Goal: Task Accomplishment & Management: Manage account settings

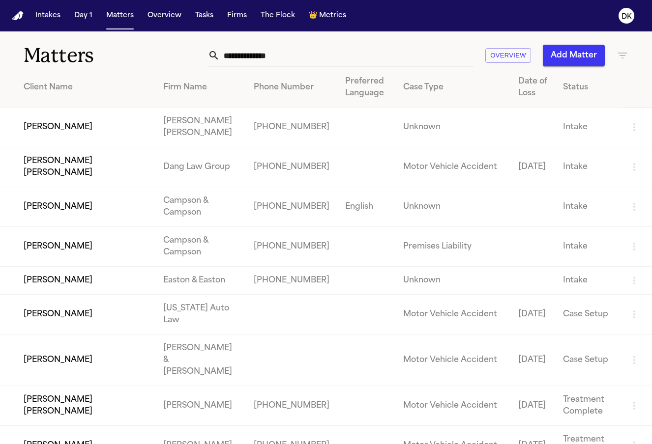
click at [260, 56] on input "text" at bounding box center [347, 56] width 254 height 22
paste input "**********"
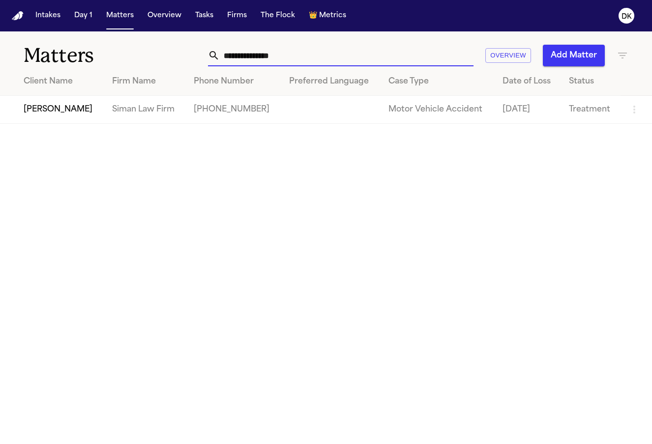
type input "**********"
click at [55, 115] on td "[PERSON_NAME]" at bounding box center [52, 110] width 104 height 28
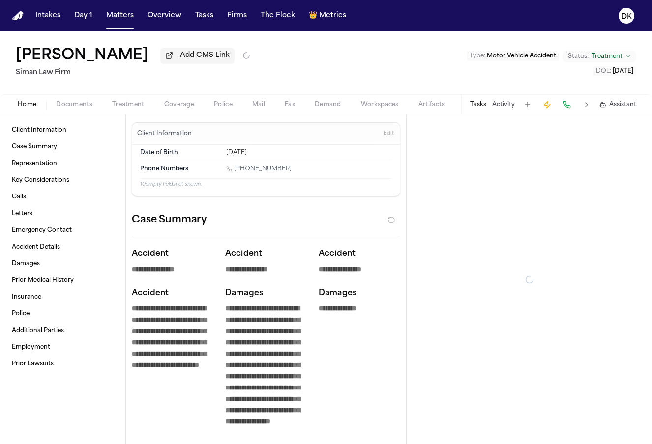
type textarea "*"
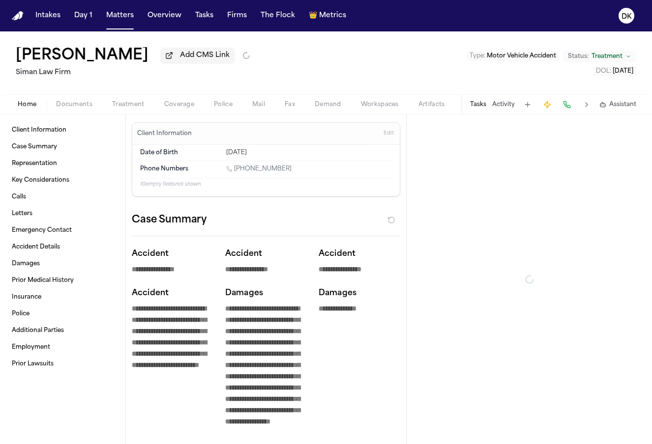
type textarea "*"
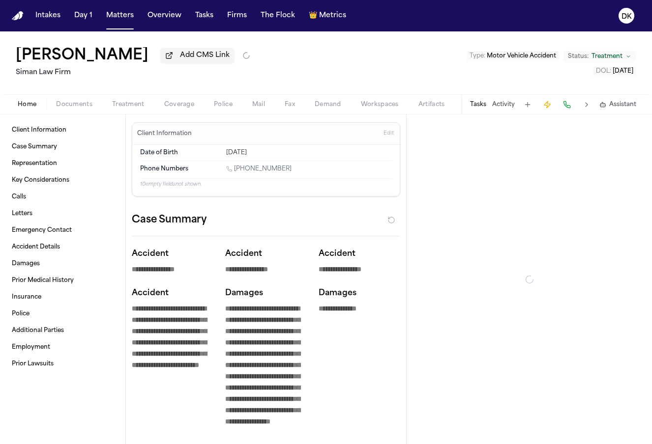
type textarea "*"
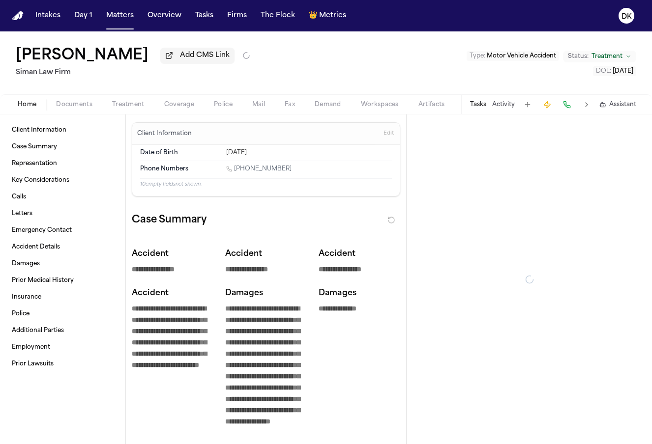
type textarea "*"
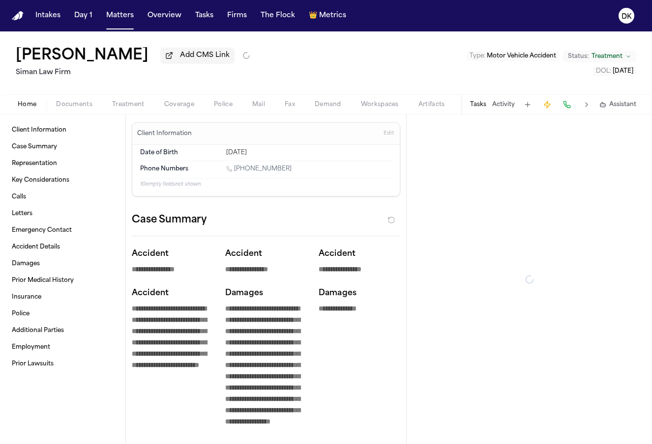
type textarea "*"
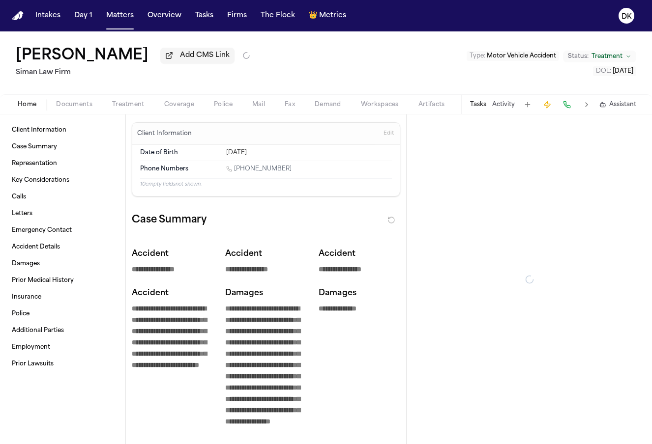
type textarea "*"
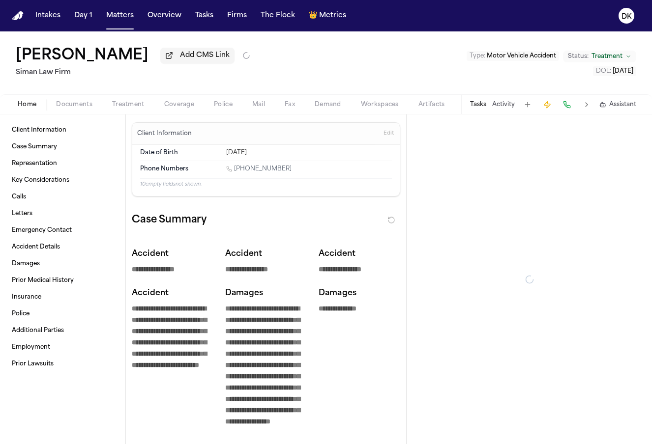
type textarea "*"
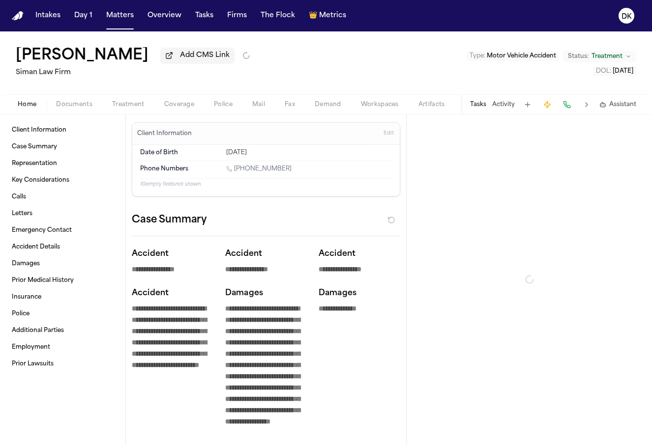
type textarea "*"
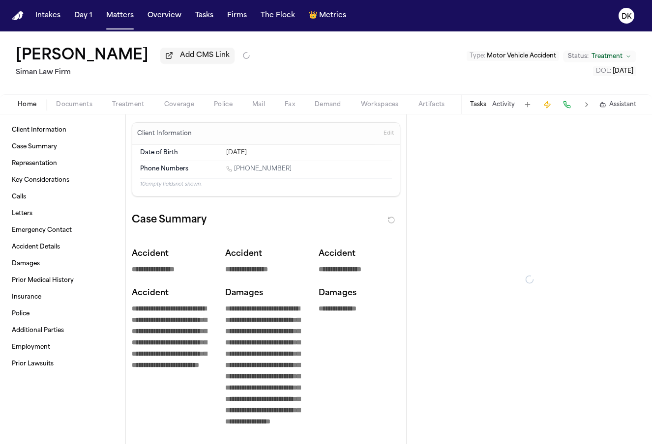
type textarea "*"
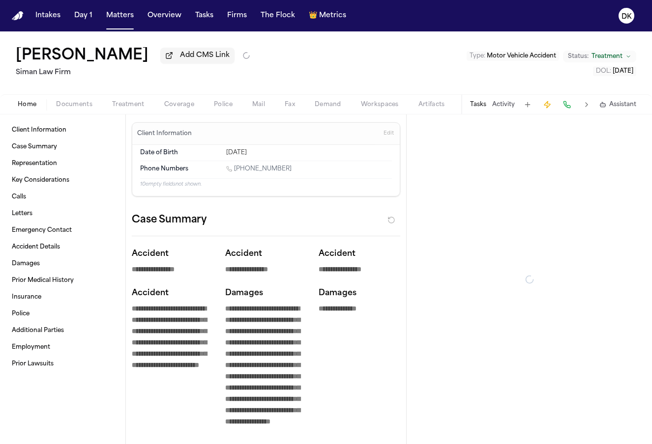
type textarea "*"
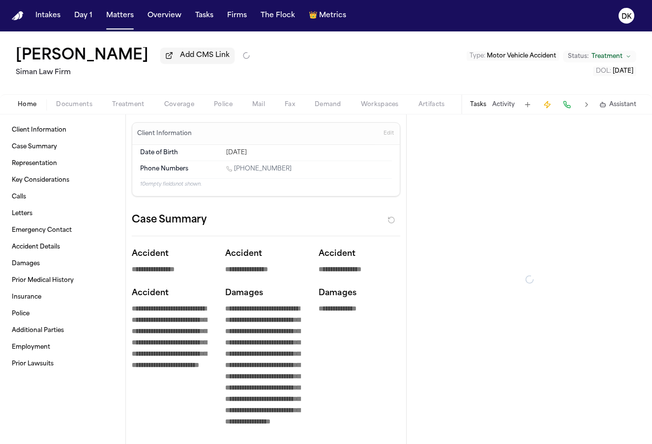
type textarea "*"
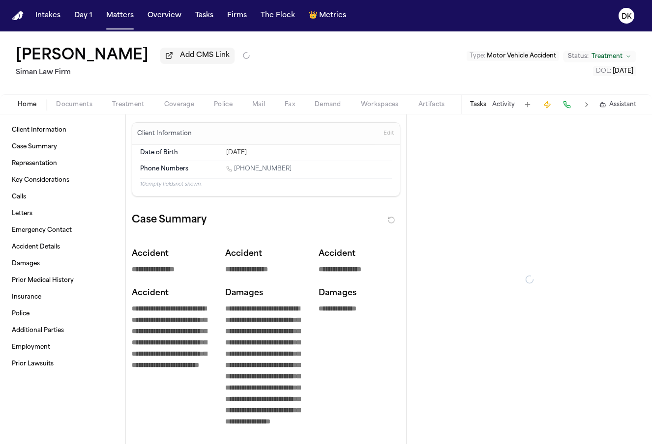
type textarea "*"
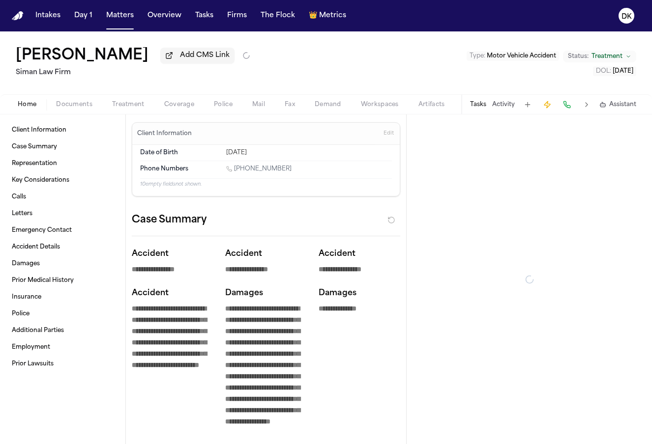
type textarea "*"
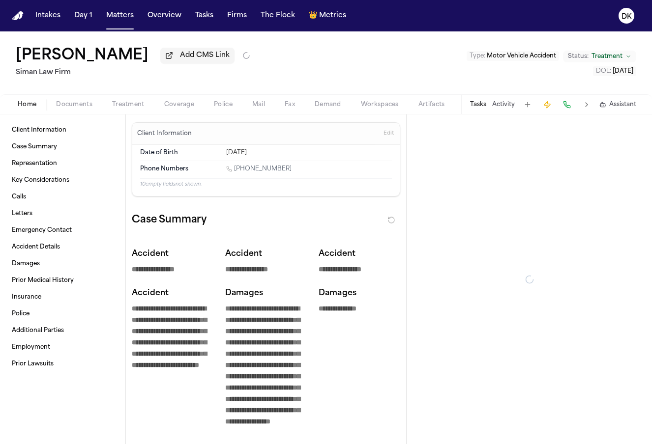
type textarea "*"
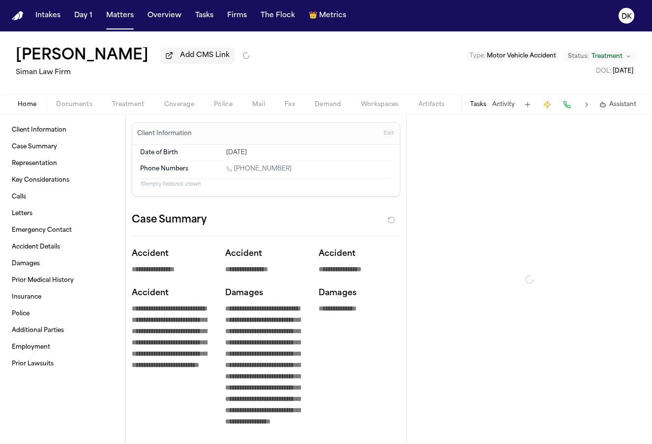
type textarea "*"
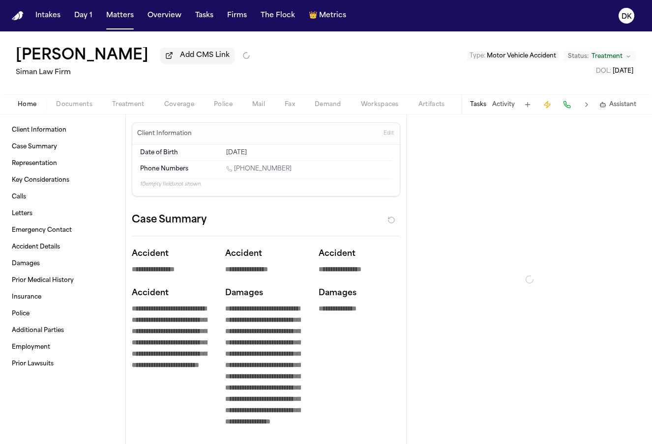
type textarea "*"
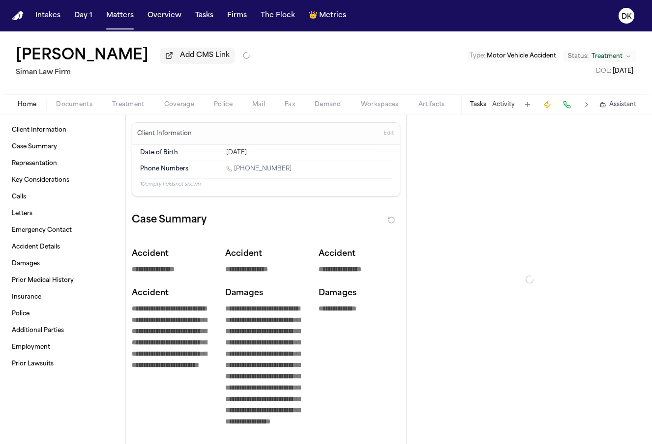
type textarea "*"
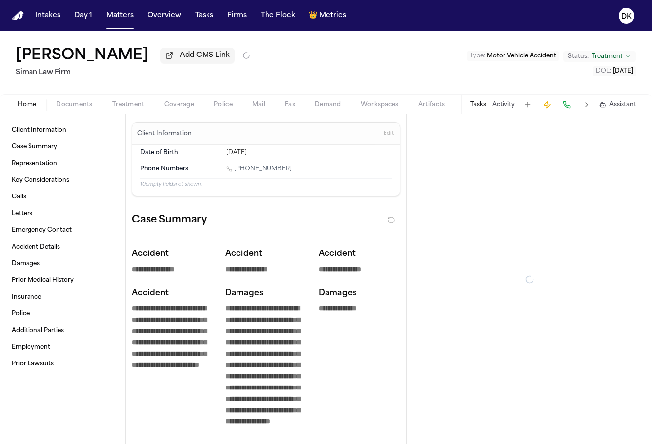
type textarea "*"
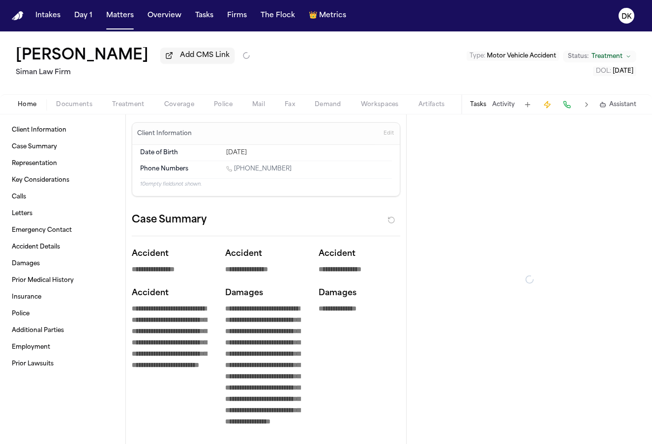
type textarea "*"
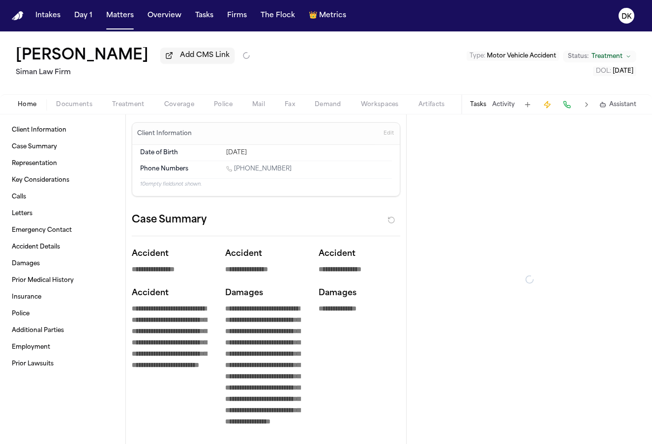
type textarea "*"
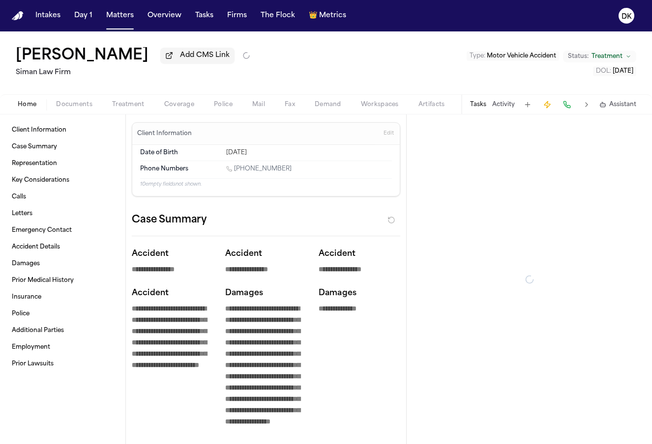
type textarea "*"
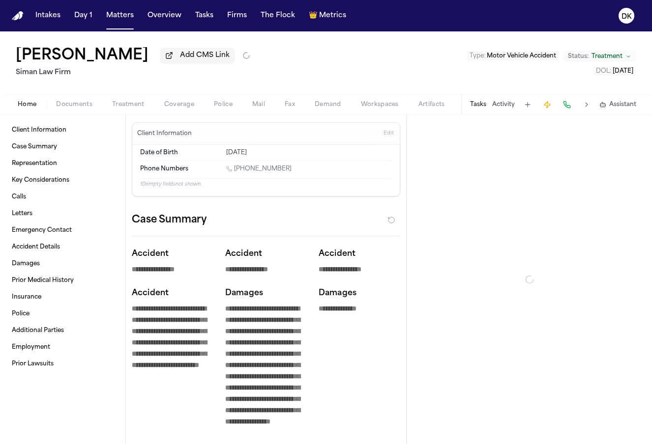
type textarea "*"
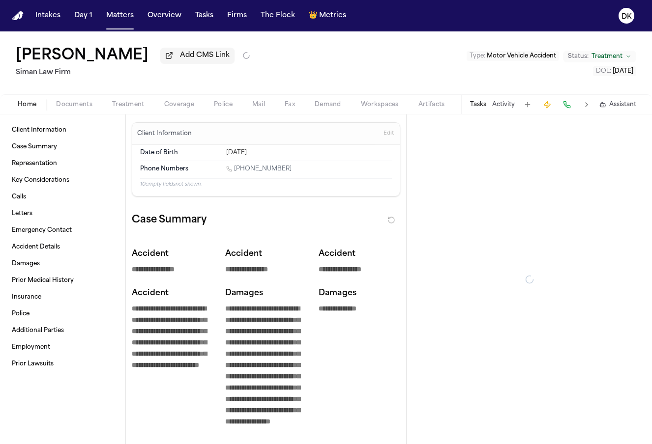
type textarea "*"
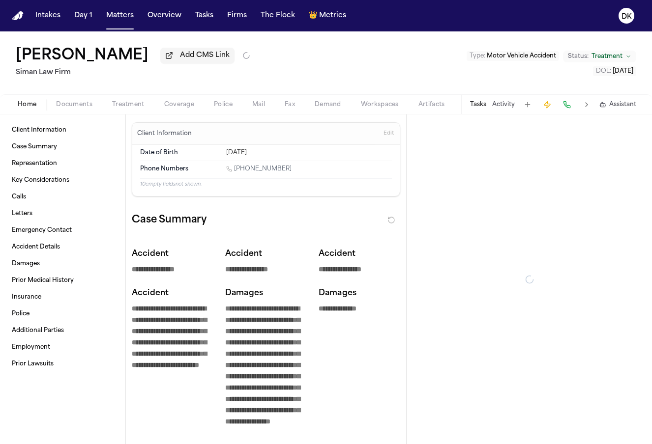
type textarea "*"
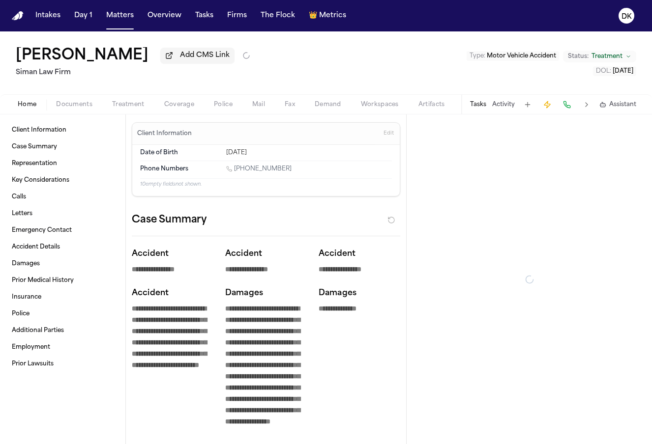
type textarea "*"
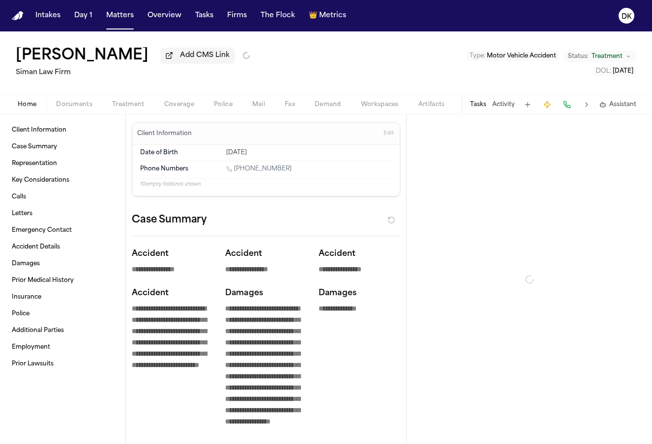
type textarea "*"
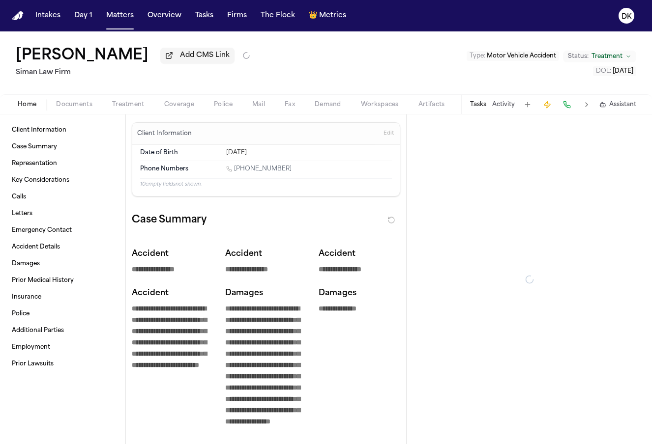
type textarea "*"
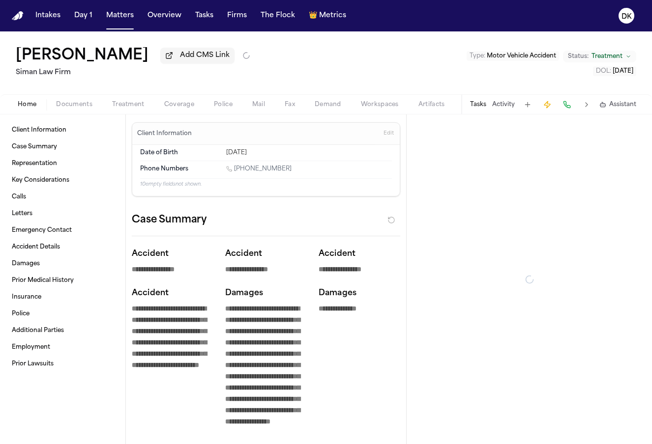
type textarea "*"
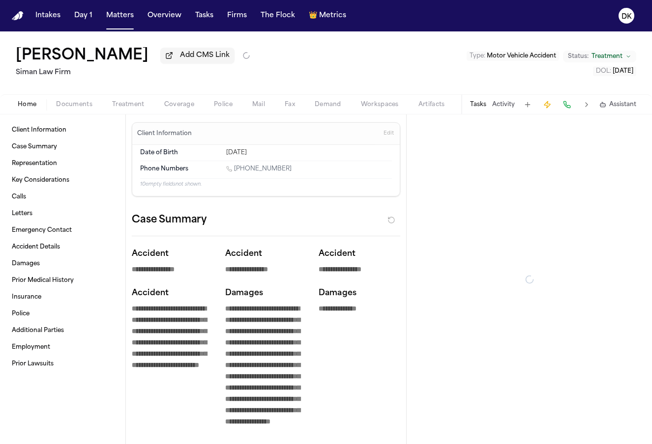
type textarea "*"
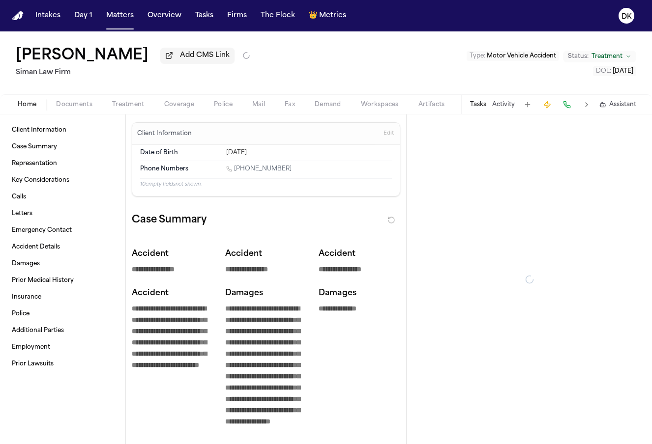
type textarea "*"
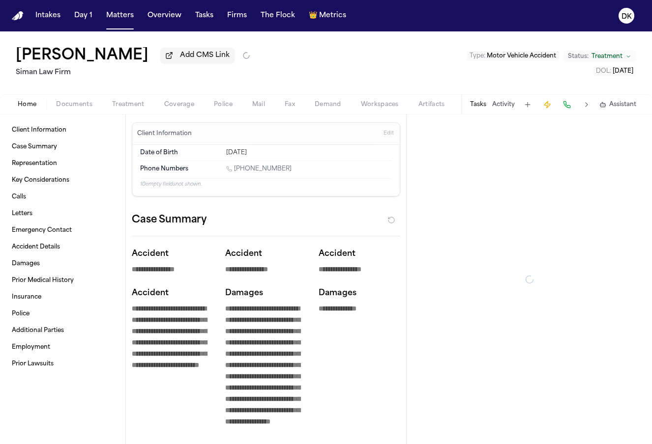
type textarea "*"
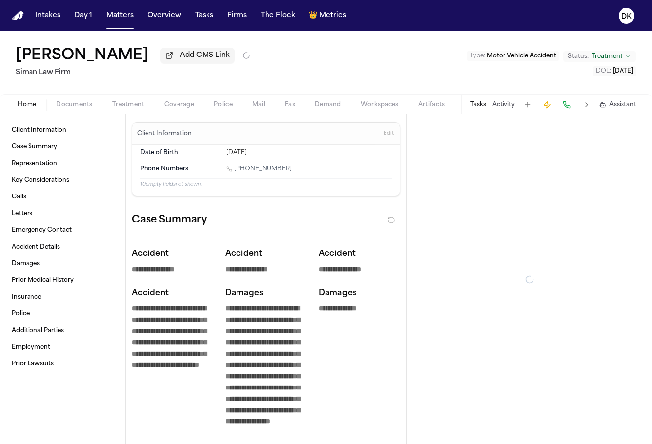
type textarea "*"
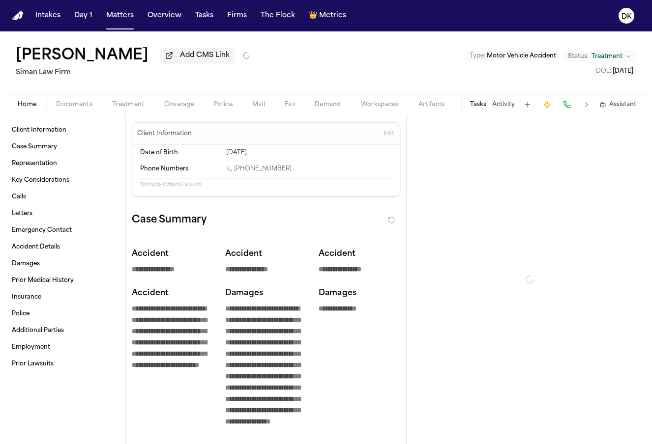
type textarea "*"
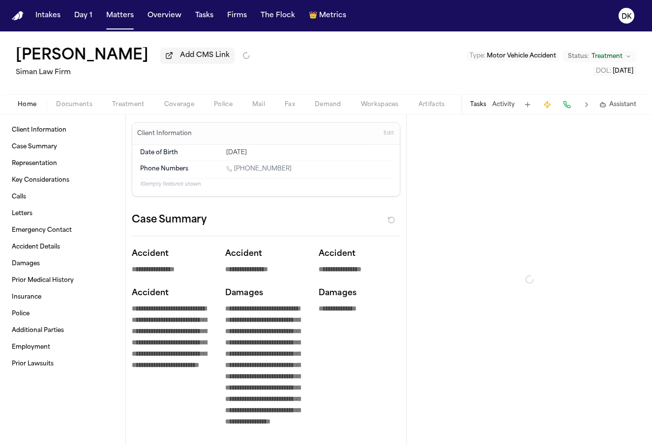
type textarea "*"
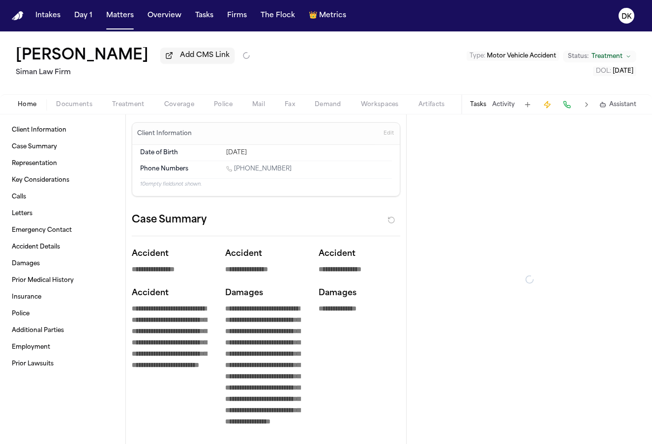
type textarea "*"
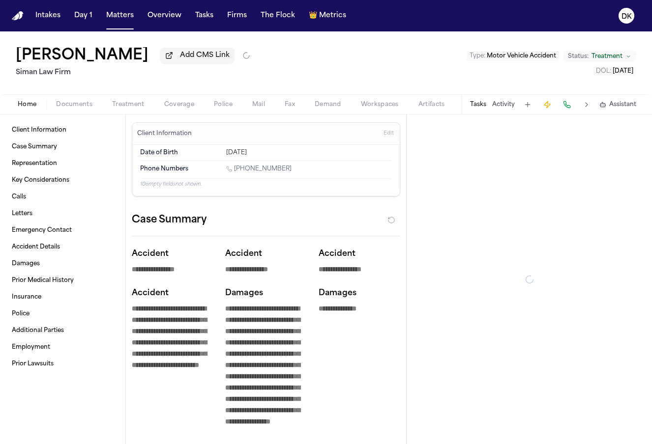
type textarea "*"
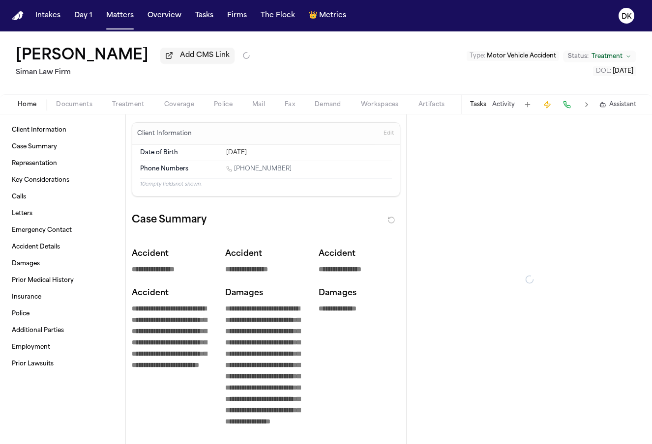
type textarea "*"
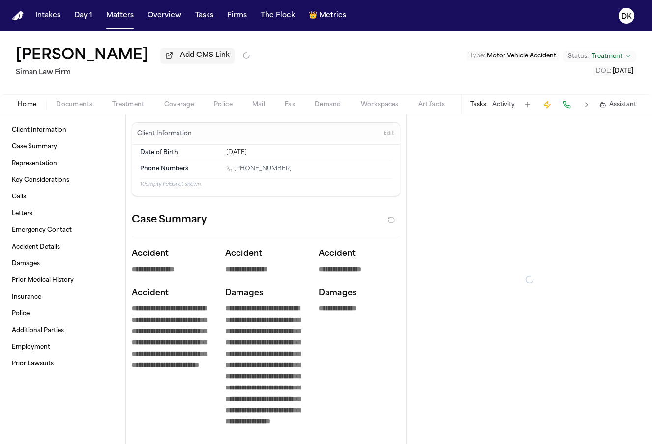
type textarea "*"
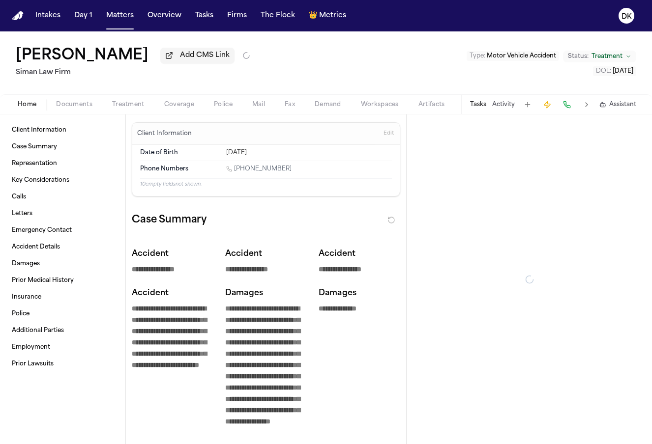
type textarea "*"
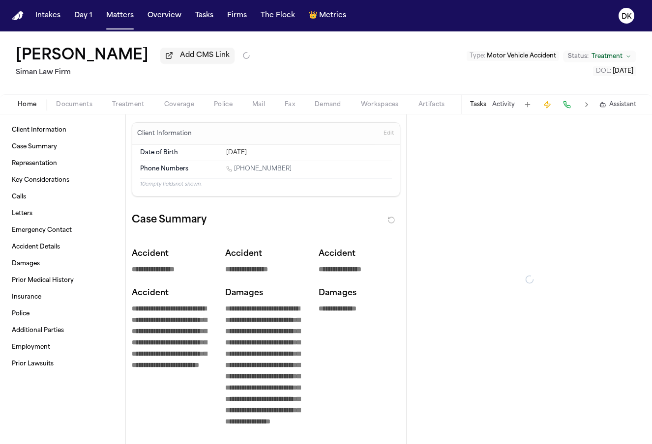
type textarea "*"
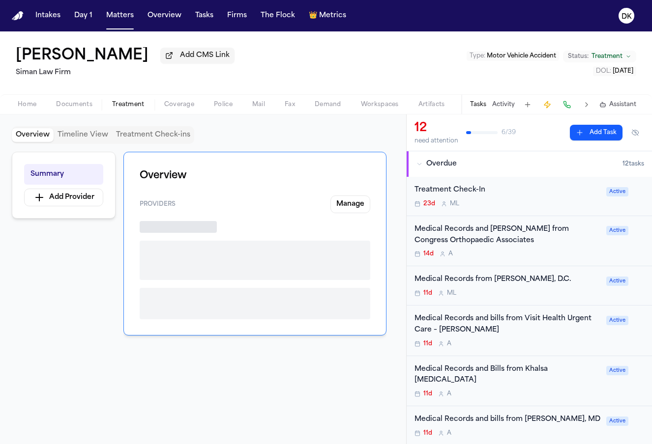
click at [140, 109] on span "Treatment" at bounding box center [128, 105] width 32 height 8
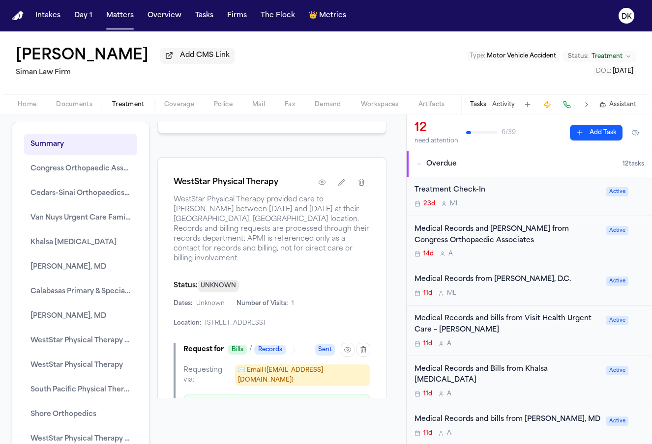
scroll to position [171, 0]
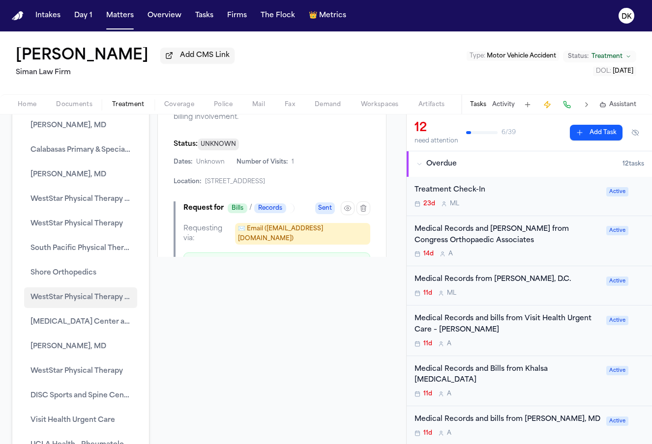
click at [111, 304] on span "WestStar Physical Therapy Network" at bounding box center [80, 298] width 100 height 12
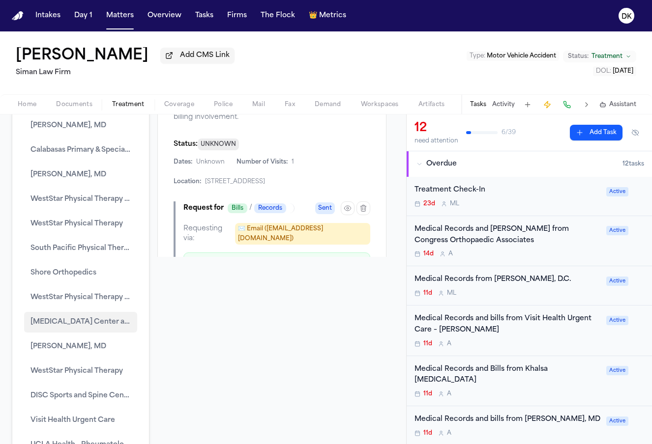
click at [101, 328] on span "DISC Surgery Center at Marina del Rey" at bounding box center [80, 322] width 100 height 12
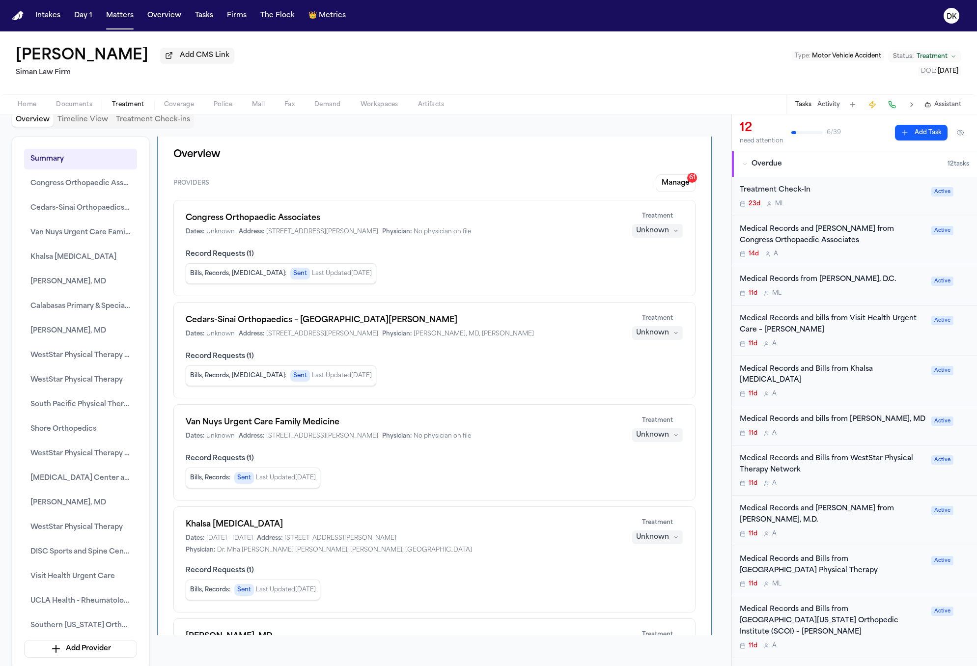
scroll to position [0, 0]
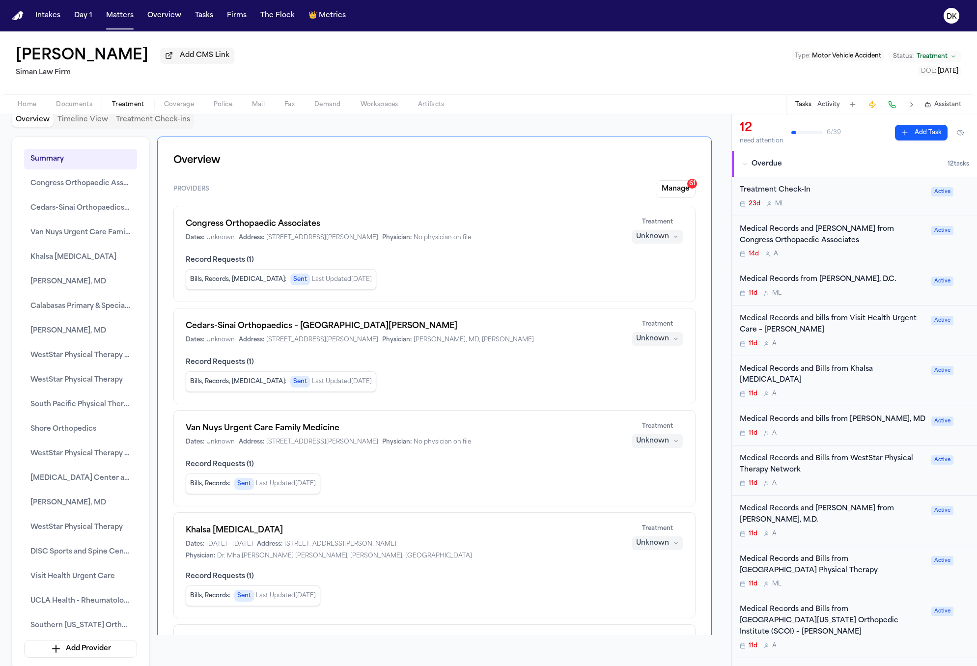
click at [413, 361] on span "Record Requests ( 1 )" at bounding box center [435, 363] width 498 height 10
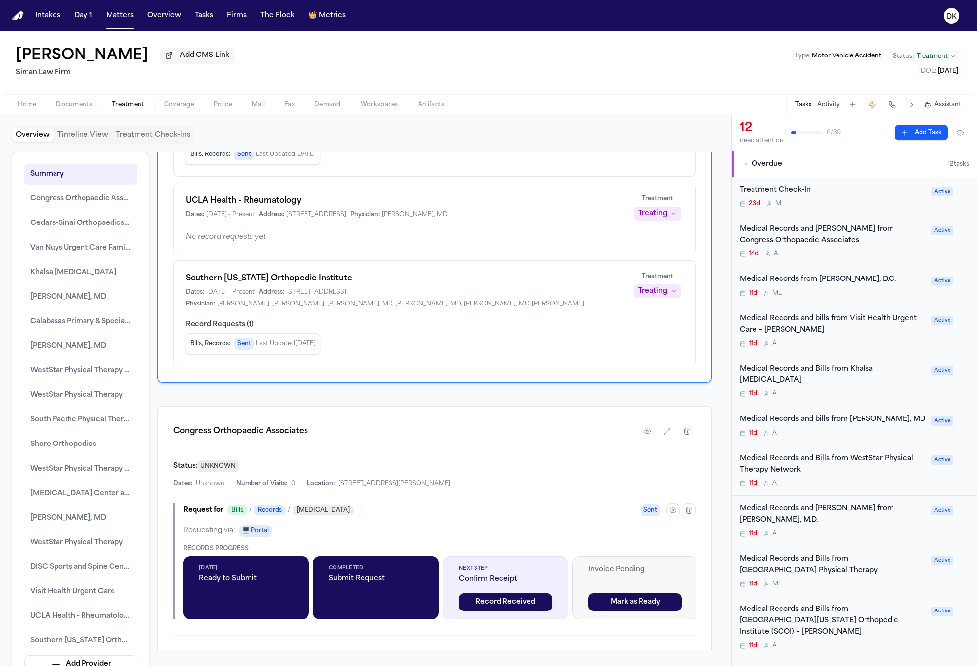
scroll to position [1629, 0]
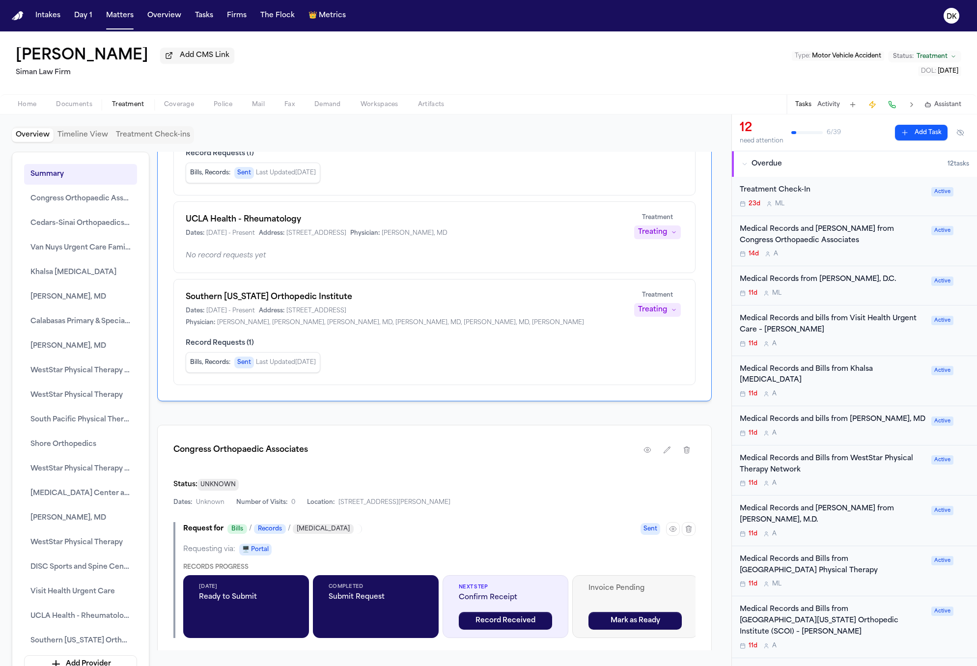
click at [306, 359] on span "Last Updated Sep 4, 2025" at bounding box center [286, 363] width 60 height 8
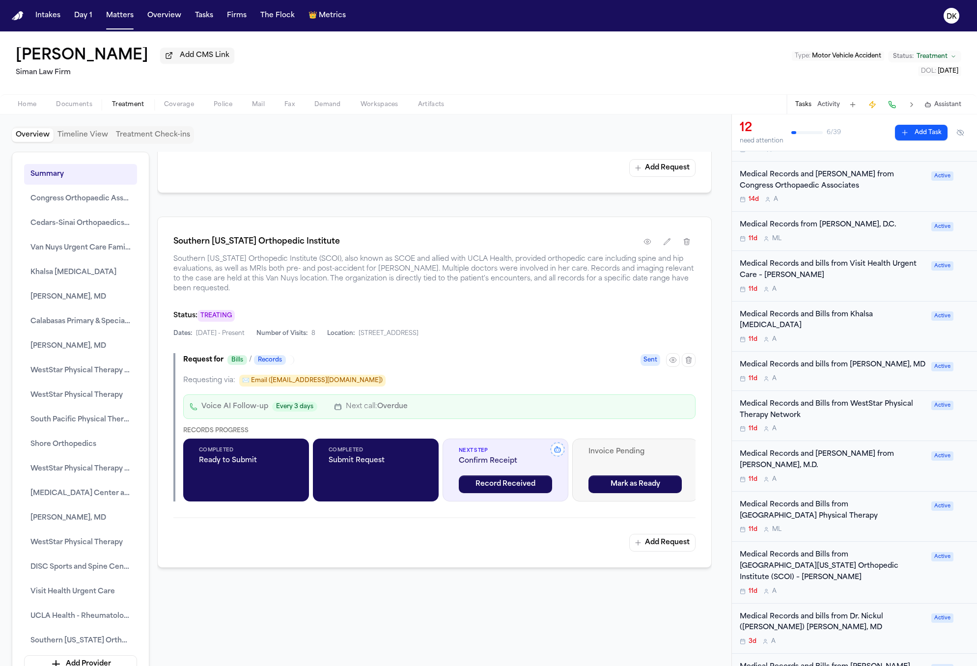
scroll to position [0, 0]
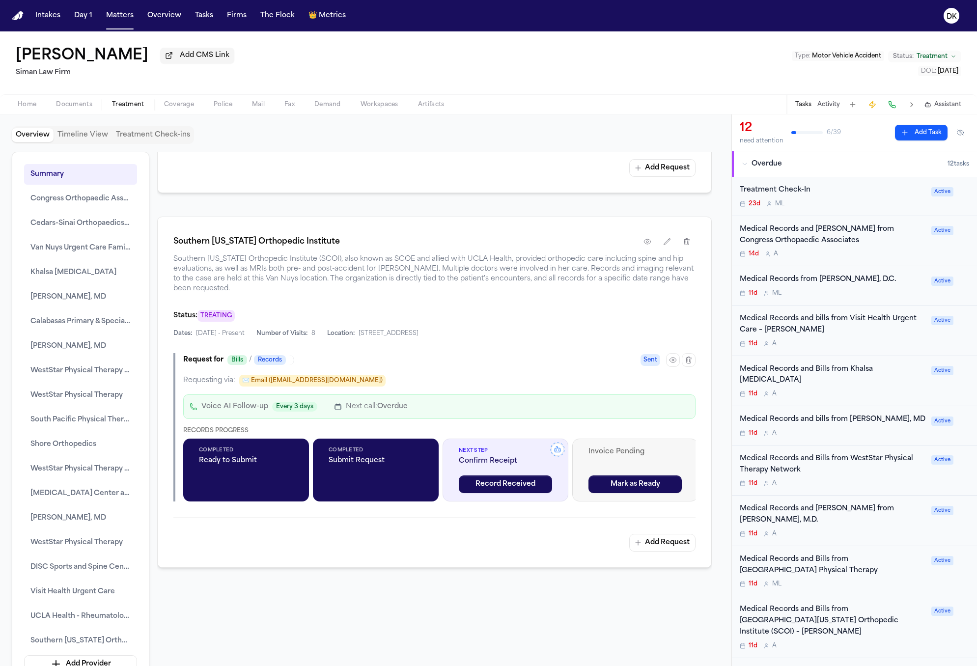
click at [651, 412] on div "Medical Records and bills from Gisele Wudka, MD 11d A Active" at bounding box center [854, 425] width 245 height 39
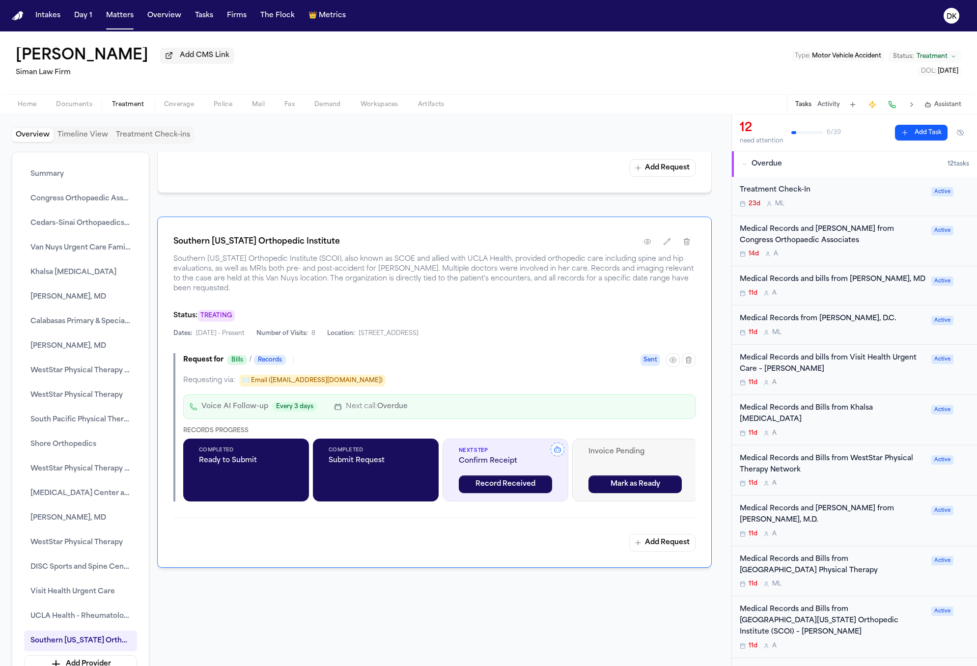
click at [651, 233] on div "Medical Records and Bills from Congress Orthopaedic Associates" at bounding box center [833, 235] width 186 height 23
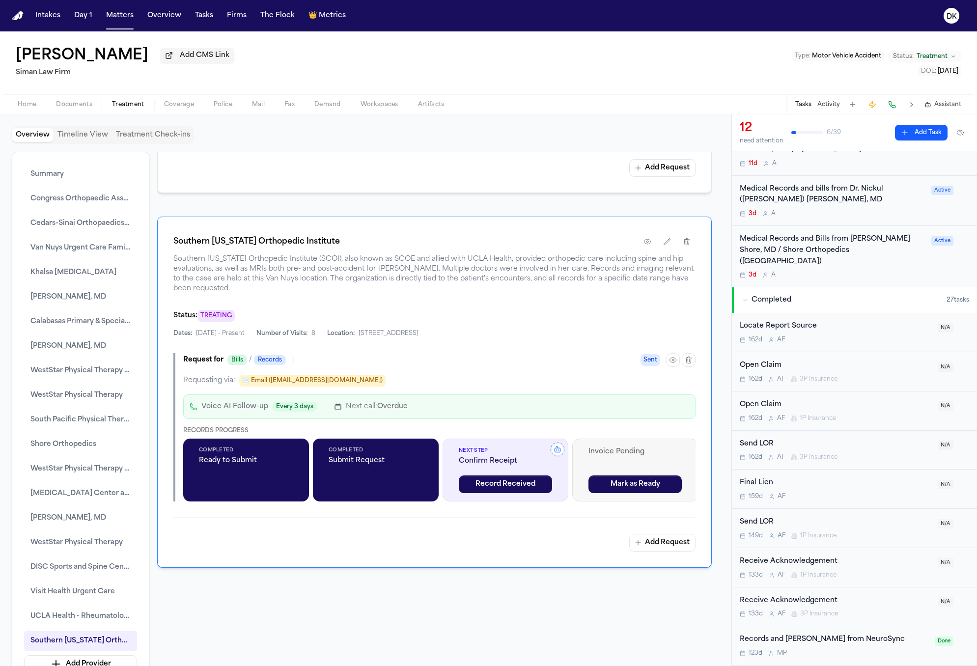
scroll to position [194, 0]
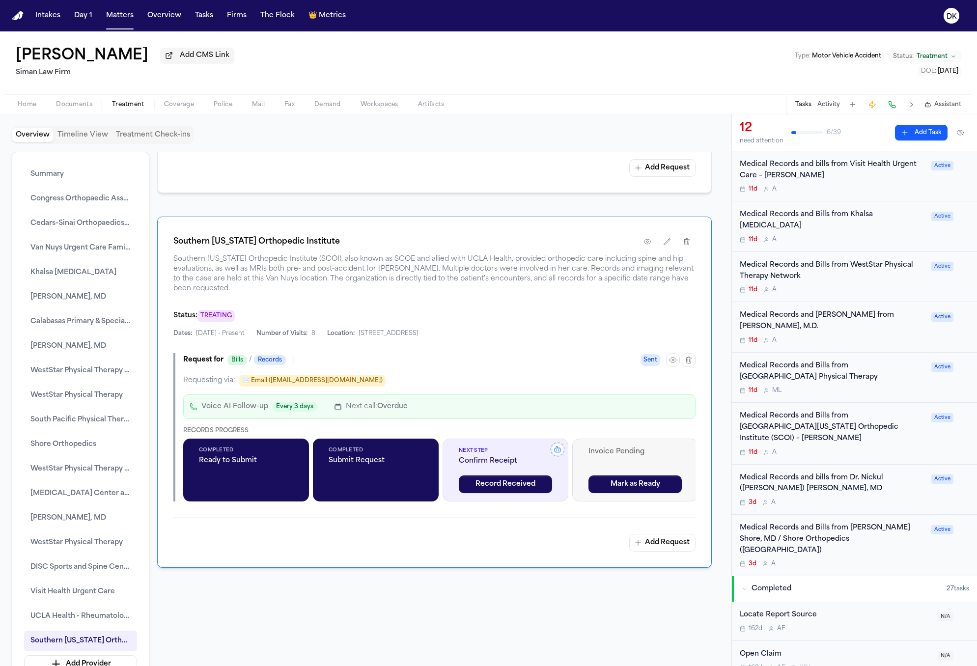
click at [651, 444] on div "11d A" at bounding box center [833, 453] width 186 height 8
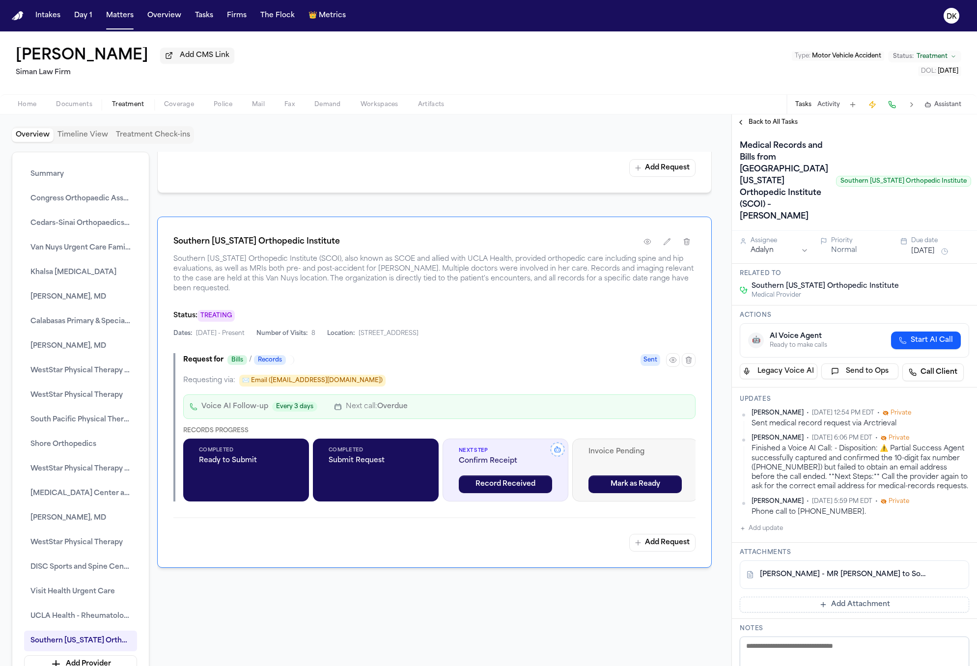
scroll to position [296, 0]
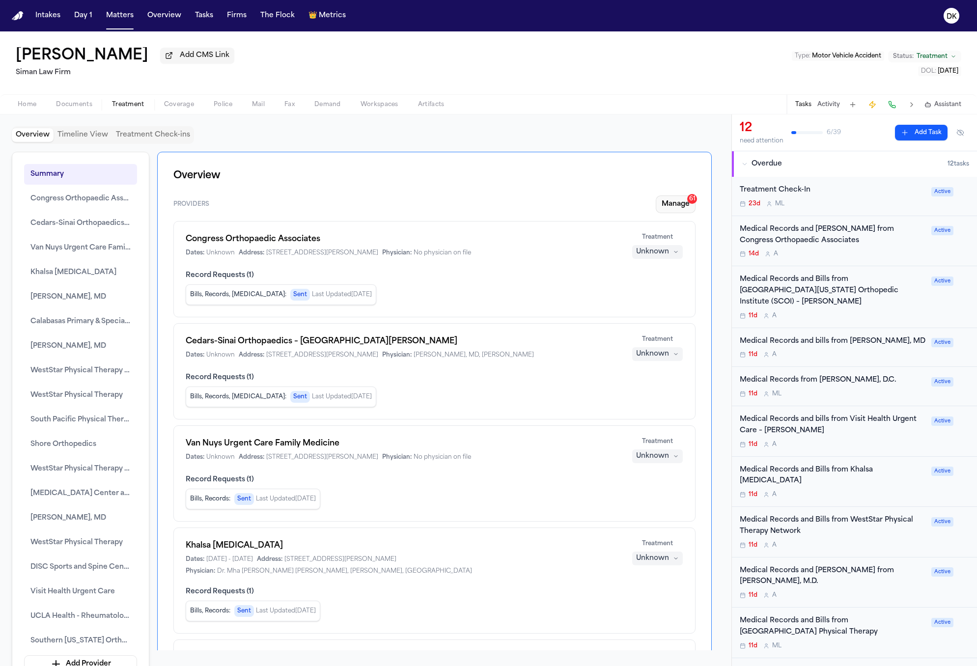
click at [651, 209] on button "Manage 61" at bounding box center [676, 205] width 40 height 18
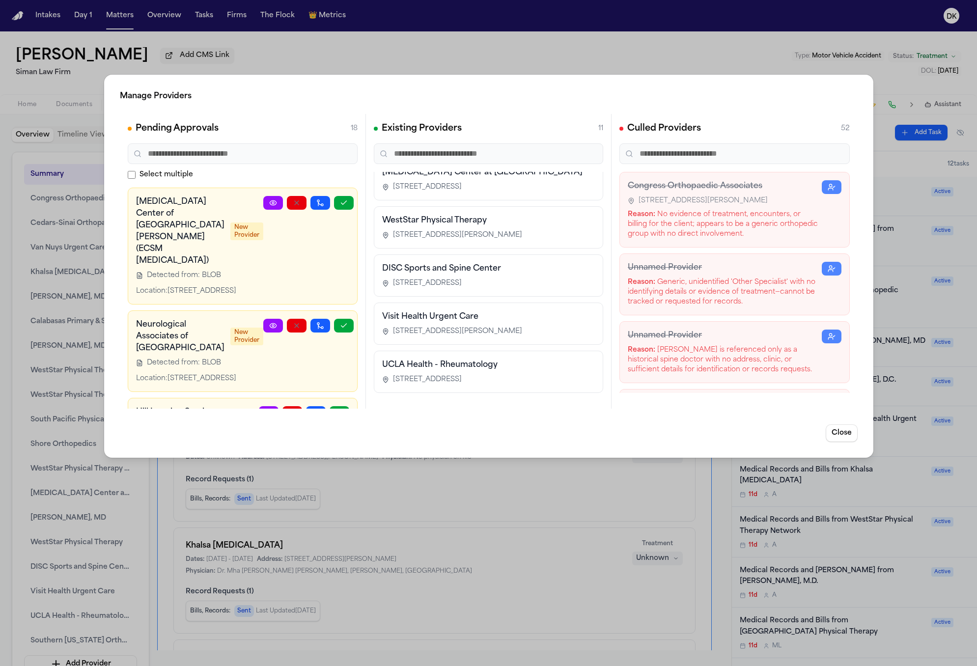
click at [651, 301] on div "Reason: Generic, unidentified 'Other Specialist' with no identifying details or…" at bounding box center [725, 292] width 194 height 29
click at [651, 231] on div "Reason: No evidence of treatment, encounters, or billing for the client; appear…" at bounding box center [725, 224] width 194 height 29
click at [651, 230] on div "Reason: No evidence of treatment, encounters, or billing for the client; appear…" at bounding box center [725, 224] width 194 height 29
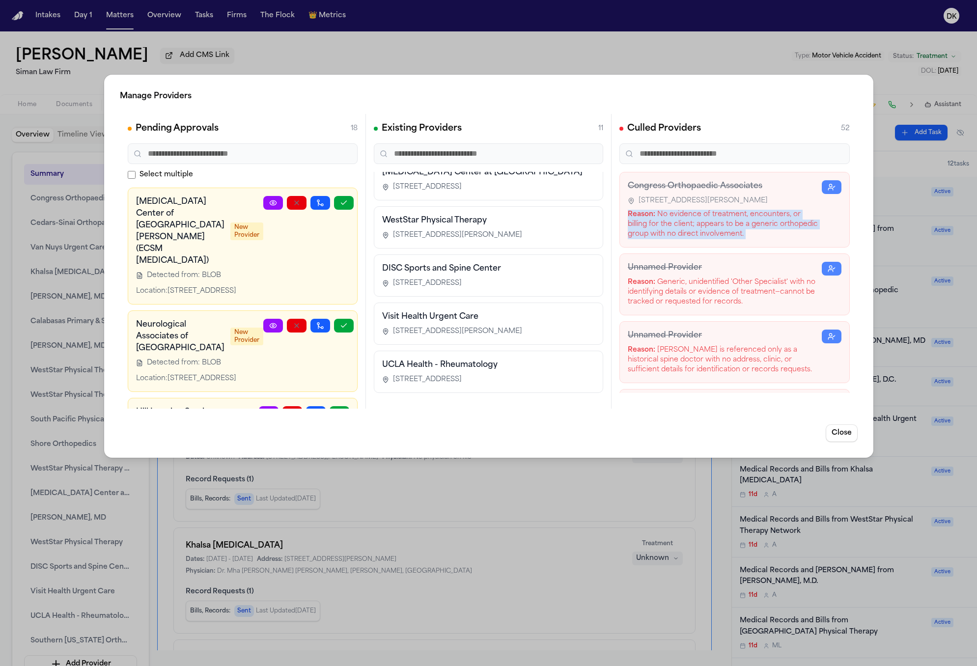
click at [651, 230] on div "Reason: No evidence of treatment, encounters, or billing for the client; appear…" at bounding box center [725, 224] width 194 height 29
click at [651, 437] on button "Close" at bounding box center [841, 434] width 32 height 18
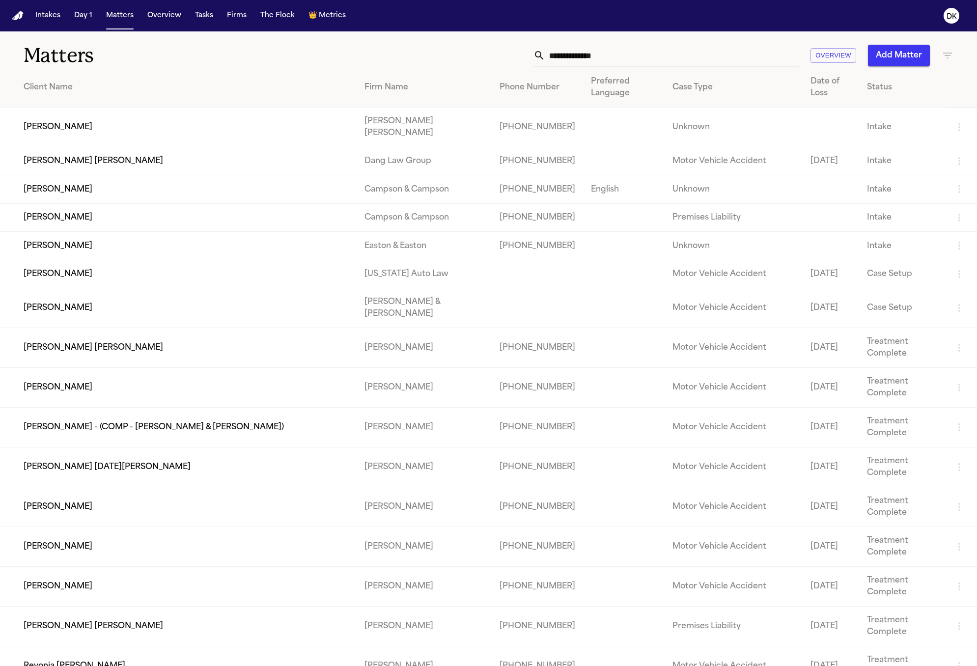
click at [598, 65] on input "text" at bounding box center [672, 56] width 254 height 22
paste input "**********"
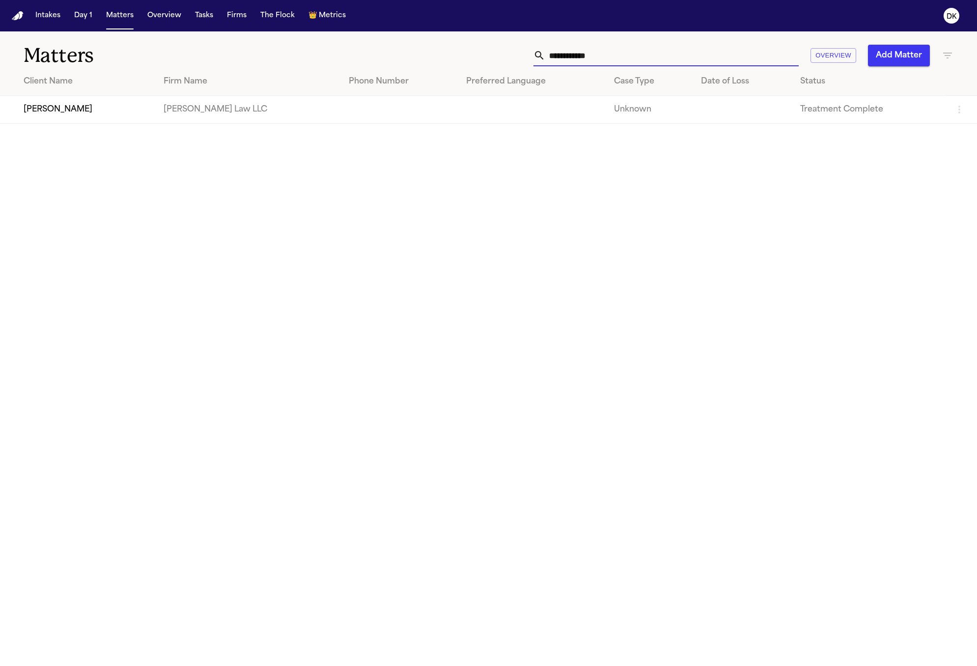
type input "**********"
click at [58, 108] on td "[PERSON_NAME]" at bounding box center [78, 110] width 156 height 28
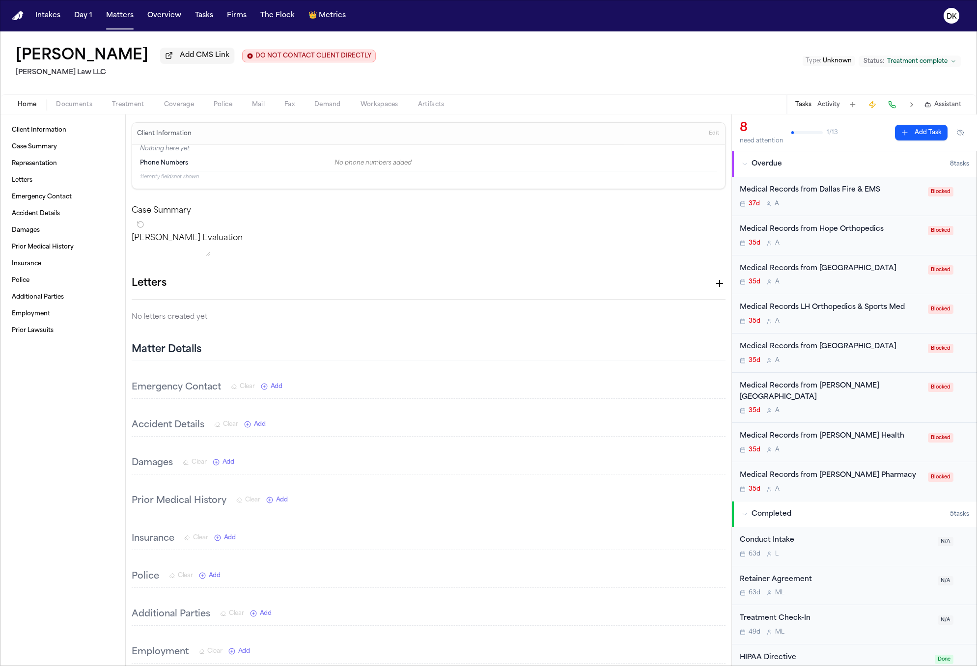
click at [862, 224] on div "Medical Records from Hope Orthopedics 35d A Blocked" at bounding box center [854, 235] width 245 height 39
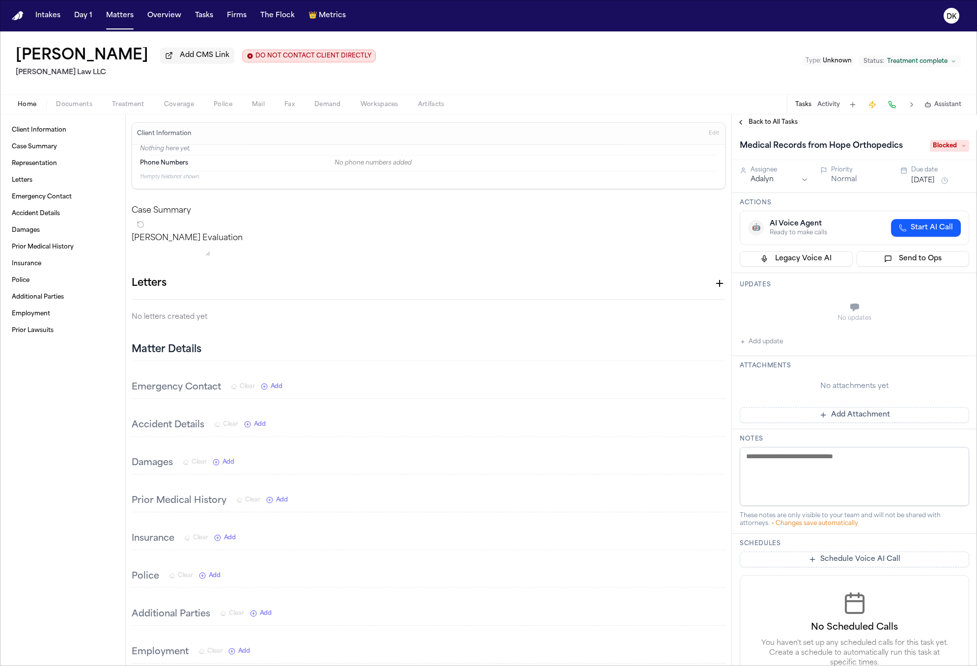
scroll to position [62, 0]
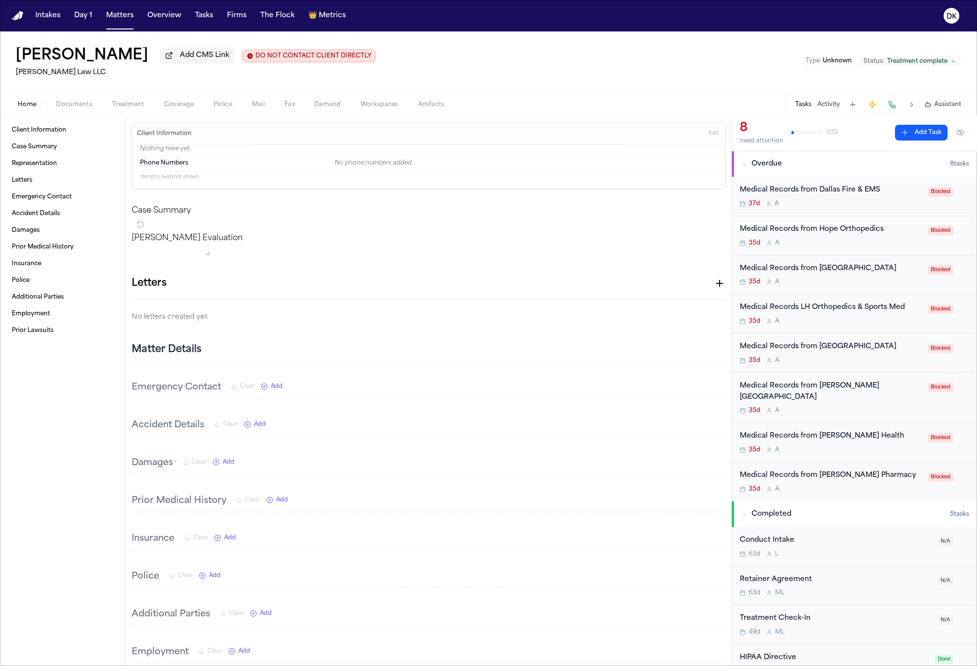
click at [805, 393] on div "Medical Records from [PERSON_NAME][GEOGRAPHIC_DATA]" at bounding box center [831, 392] width 182 height 23
click at [806, 484] on div "Medical Records from [PERSON_NAME] Pharmacy 35d A" at bounding box center [831, 481] width 182 height 23
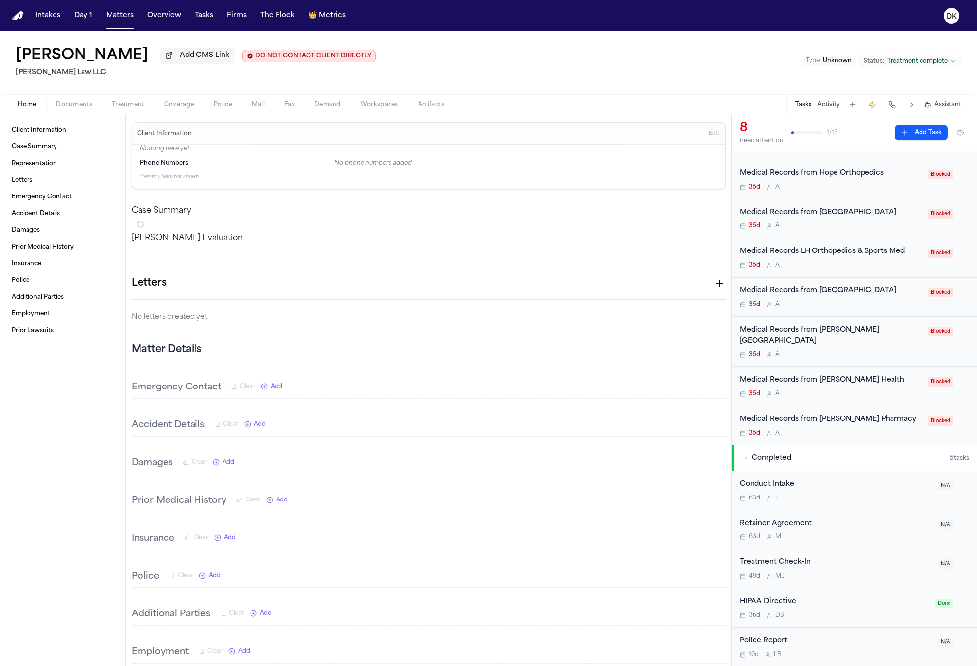
click at [826, 114] on div "Tasks Activity Assistant" at bounding box center [878, 104] width 183 height 19
click at [828, 102] on button "Activity" at bounding box center [829, 105] width 23 height 8
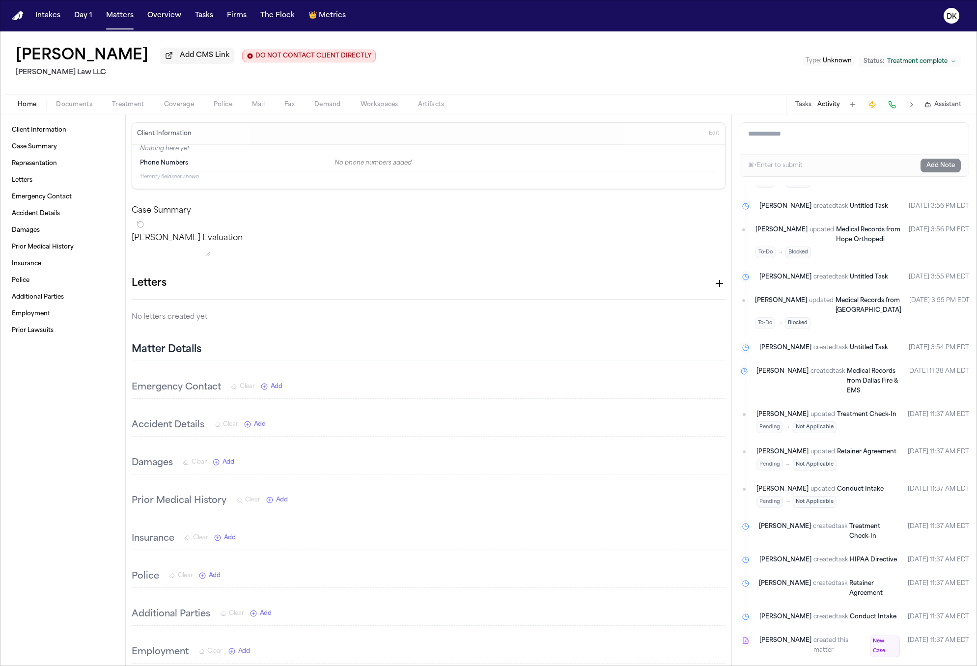
scroll to position [1495, 0]
click at [61, 111] on span "button" at bounding box center [74, 110] width 48 height 1
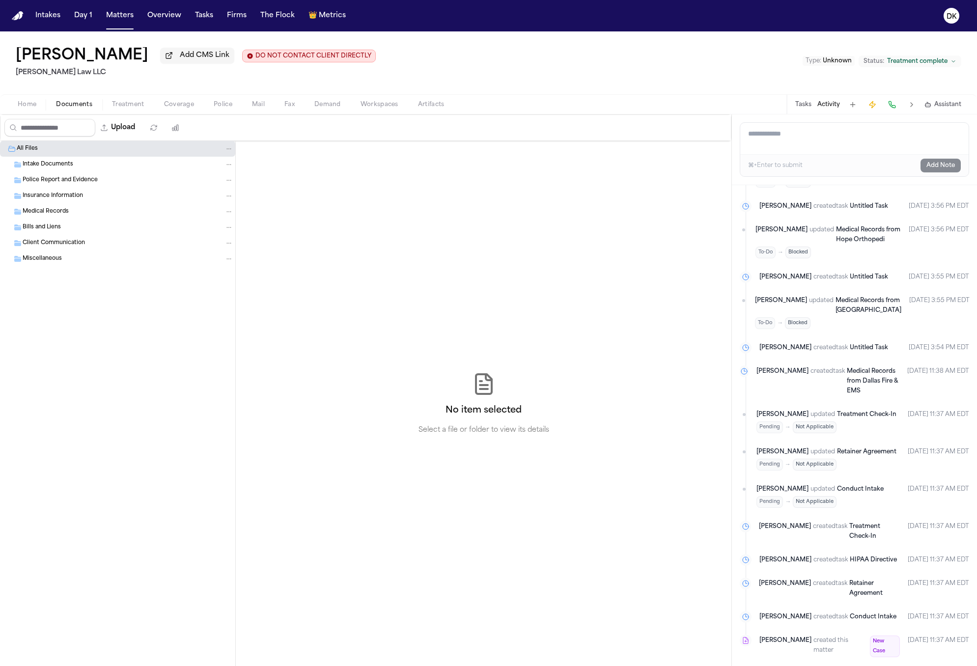
click at [77, 199] on span "Insurance Information" at bounding box center [53, 196] width 60 height 8
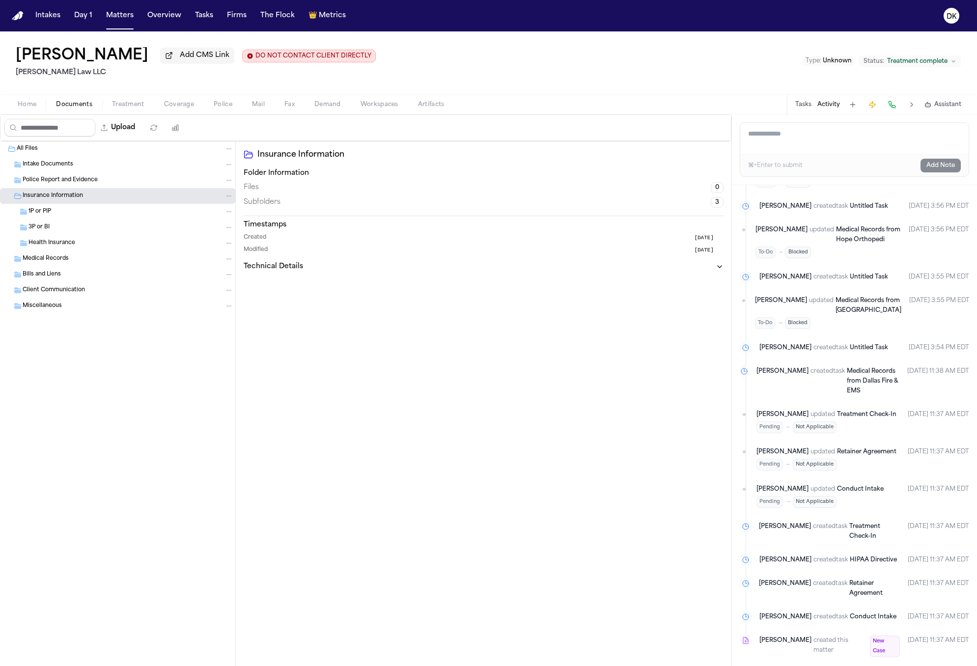
click at [99, 181] on div "Police Report and Evidence" at bounding box center [128, 180] width 211 height 9
click at [108, 169] on div "Intake Documents" at bounding box center [128, 164] width 211 height 9
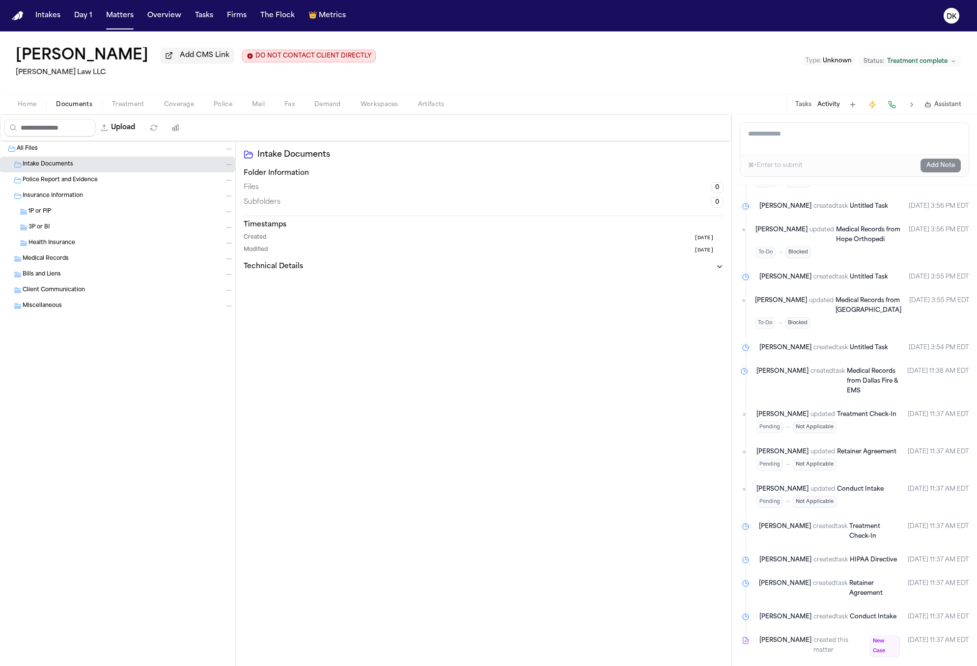
click at [88, 254] on div "Medical Records" at bounding box center [117, 259] width 235 height 16
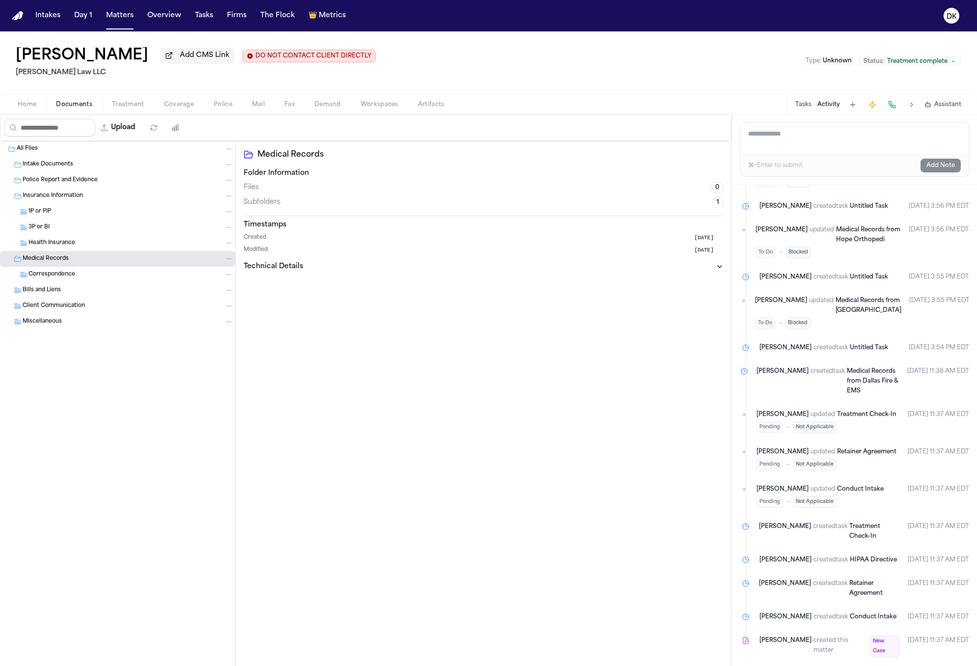
click at [94, 309] on div "Client Communication" at bounding box center [128, 306] width 211 height 9
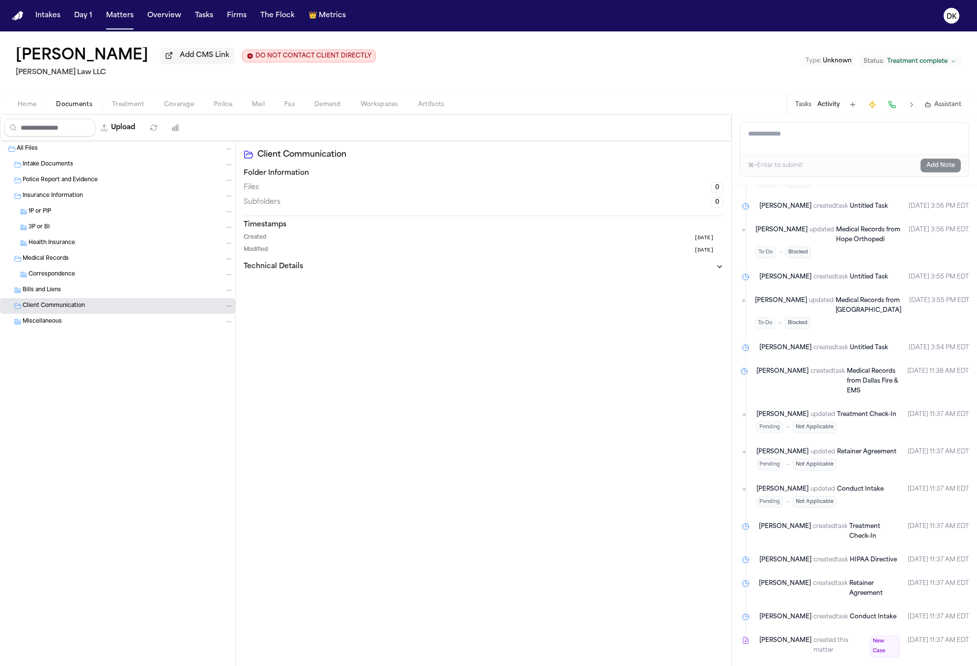
click at [127, 248] on div "Health Insurance" at bounding box center [130, 243] width 205 height 9
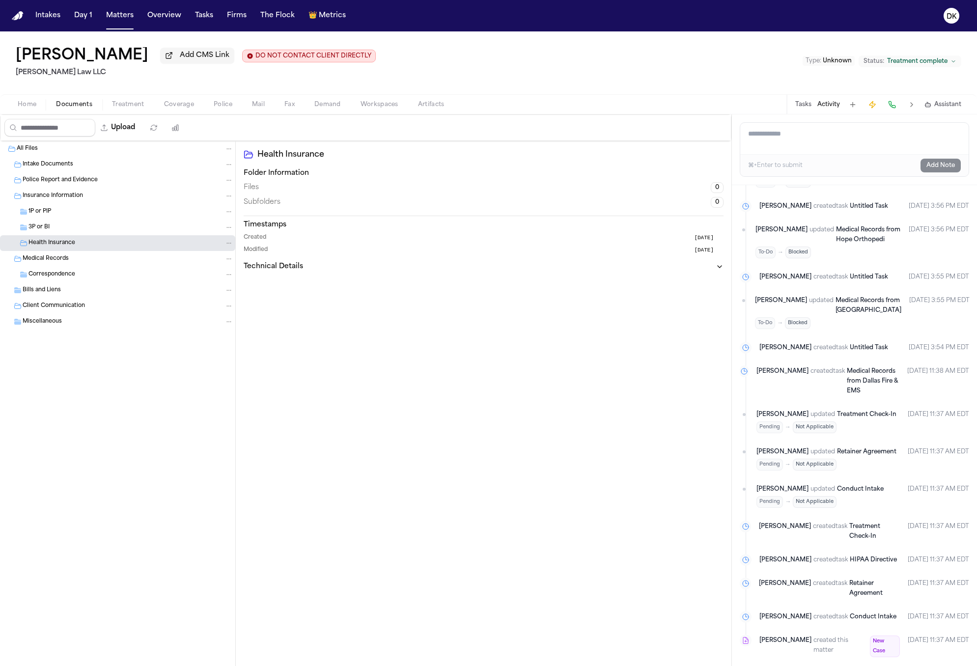
click at [126, 211] on div "1P or PIP" at bounding box center [130, 211] width 205 height 9
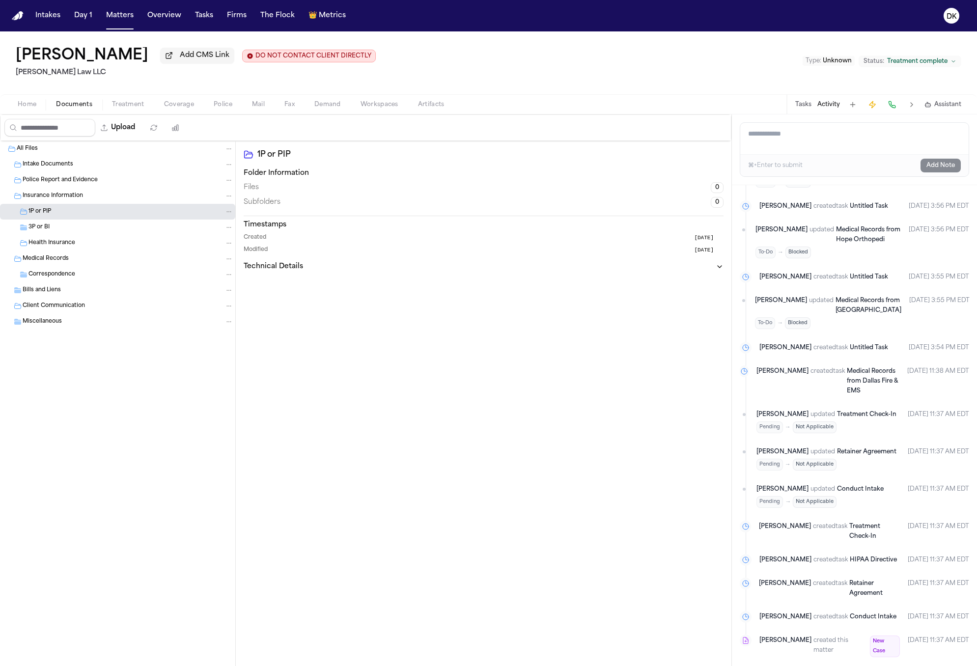
click at [120, 186] on div "Police Report and Evidence" at bounding box center [117, 180] width 235 height 16
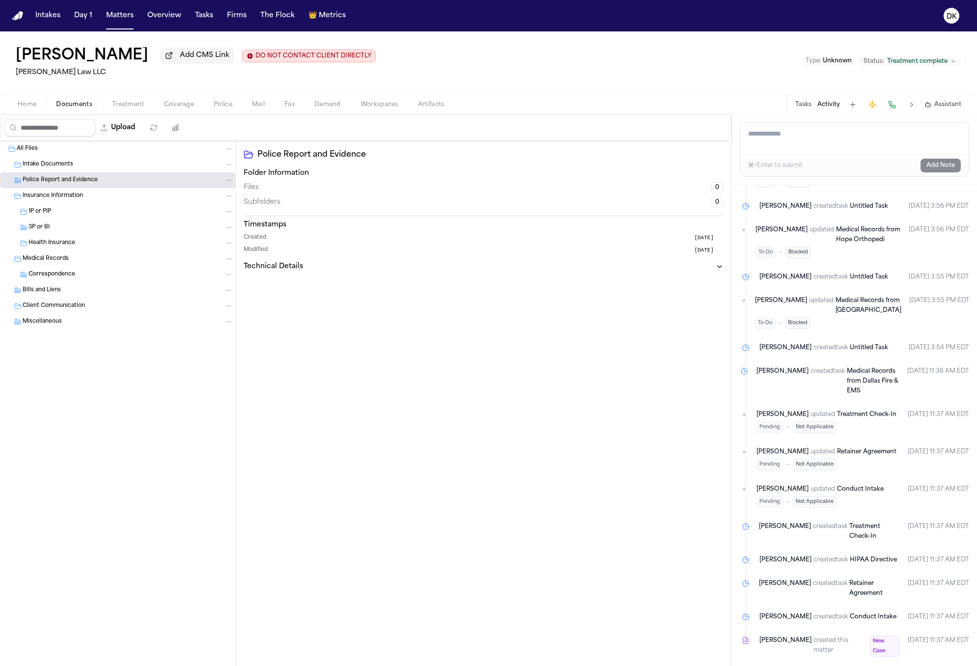
click at [818, 113] on div "Tasks Activity Assistant" at bounding box center [878, 104] width 183 height 19
click at [812, 111] on div "Tasks Activity Assistant" at bounding box center [878, 104] width 183 height 19
click at [808, 108] on button "Tasks" at bounding box center [804, 105] width 16 height 8
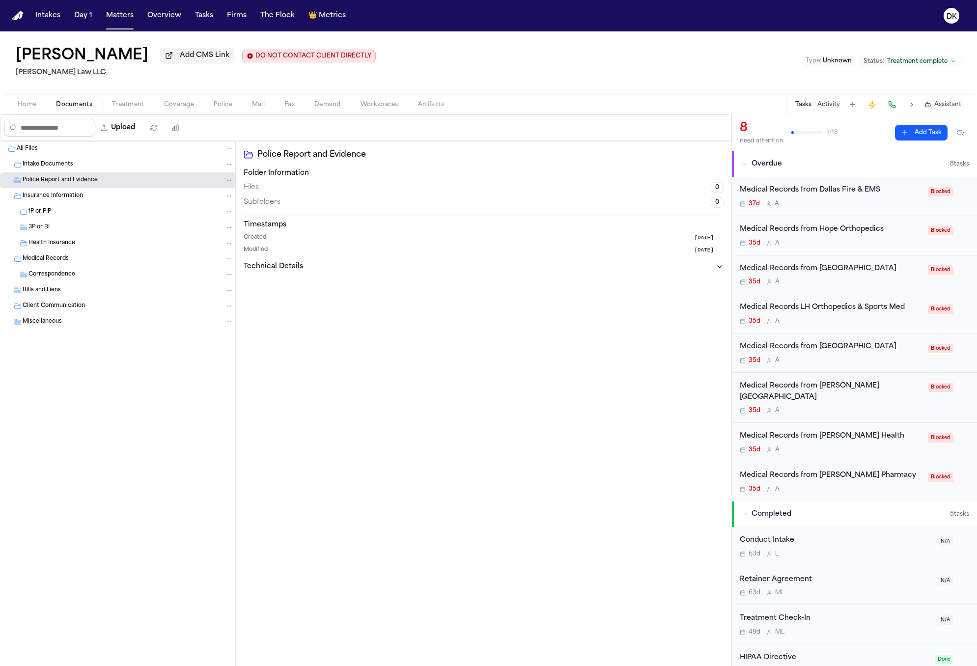
click at [866, 297] on div "Medical Records LH Orthopedics & Sports Med 35d A Blocked" at bounding box center [854, 313] width 245 height 39
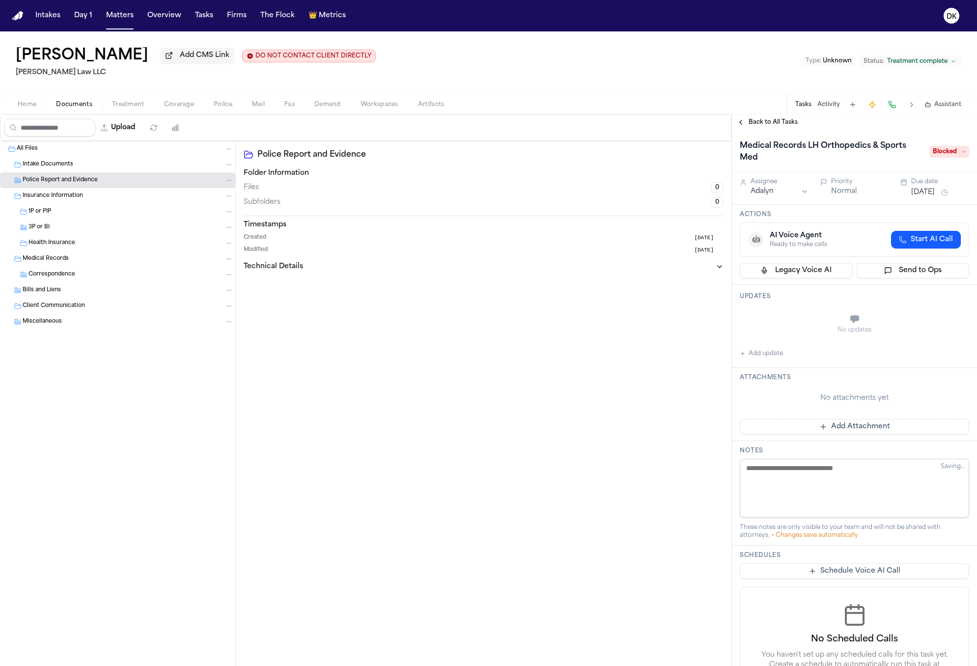
click at [783, 130] on div "Back to All Tasks" at bounding box center [854, 122] width 245 height 16
click at [781, 126] on span "Back to All Tasks" at bounding box center [773, 122] width 49 height 8
